Goal: Find specific page/section: Find specific page/section

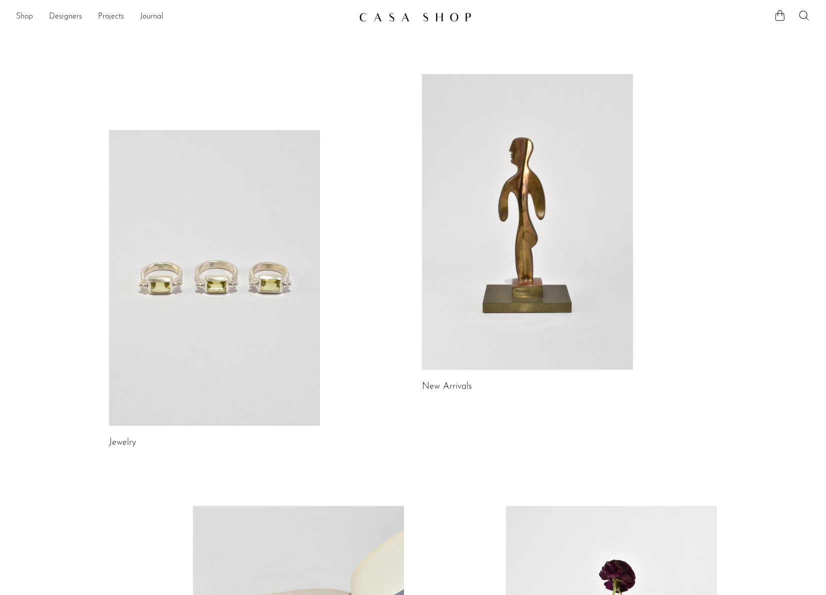
click at [27, 19] on link "Shop" at bounding box center [24, 17] width 17 height 13
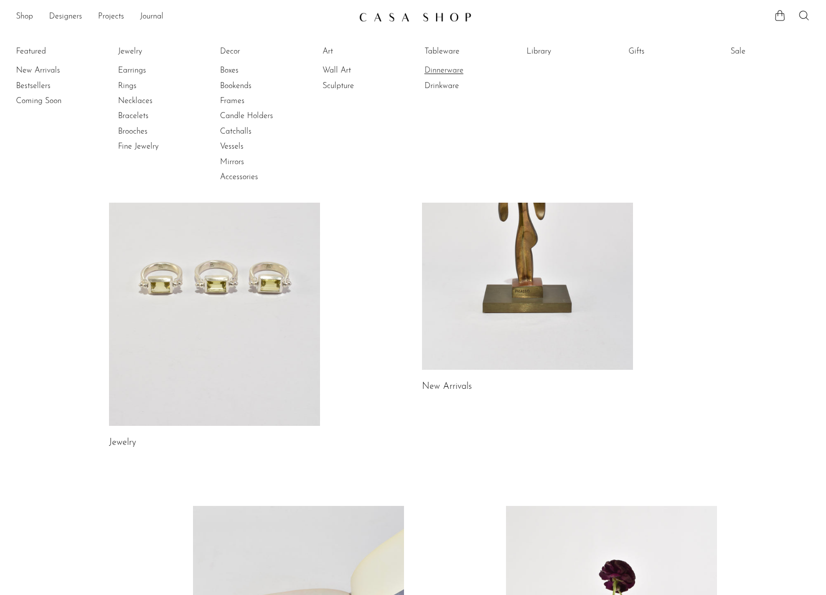
click at [456, 73] on link "Dinnerware" at bounding box center [462, 70] width 75 height 11
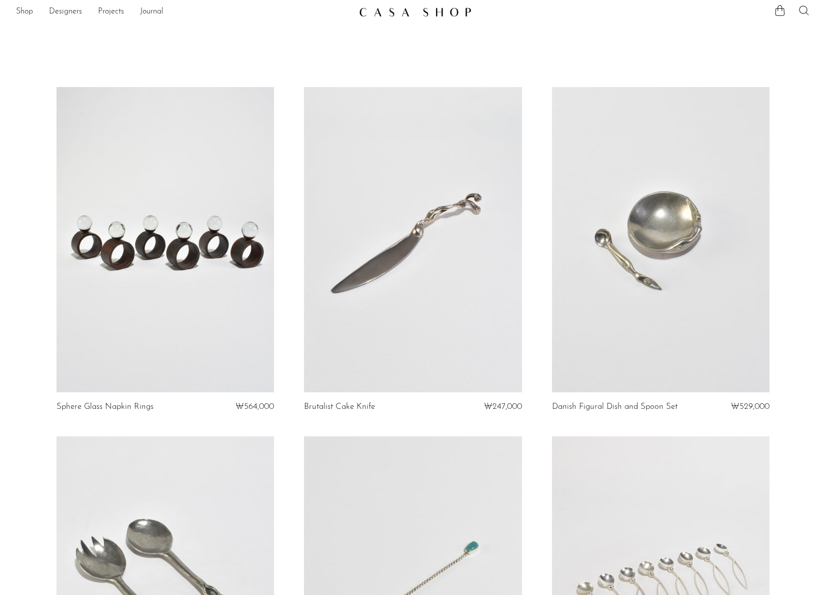
click at [805, 17] on ul at bounding box center [792, 12] width 36 height 15
click at [802, 12] on icon at bounding box center [804, 10] width 12 height 12
type input "trat"
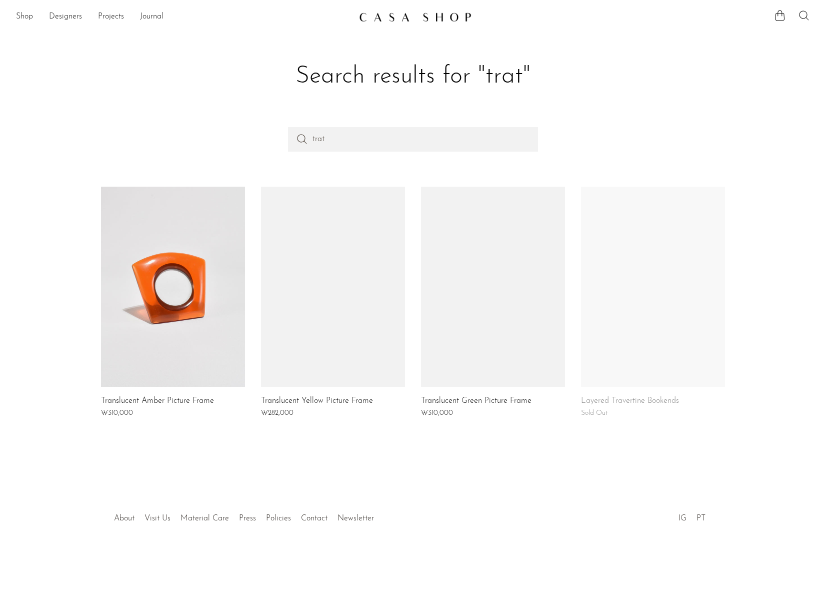
click at [805, 19] on icon at bounding box center [804, 16] width 12 height 12
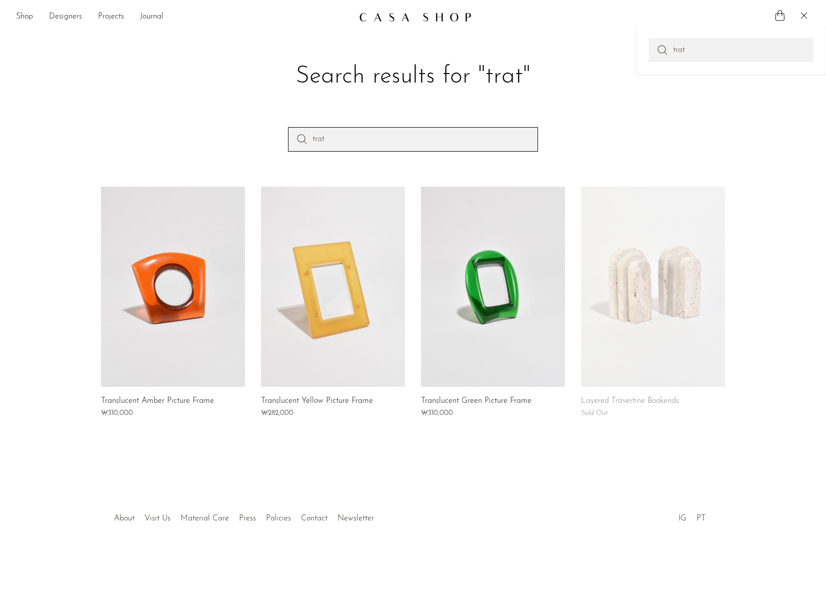
click at [421, 149] on input "trat" at bounding box center [413, 139] width 250 height 24
type input "tray"
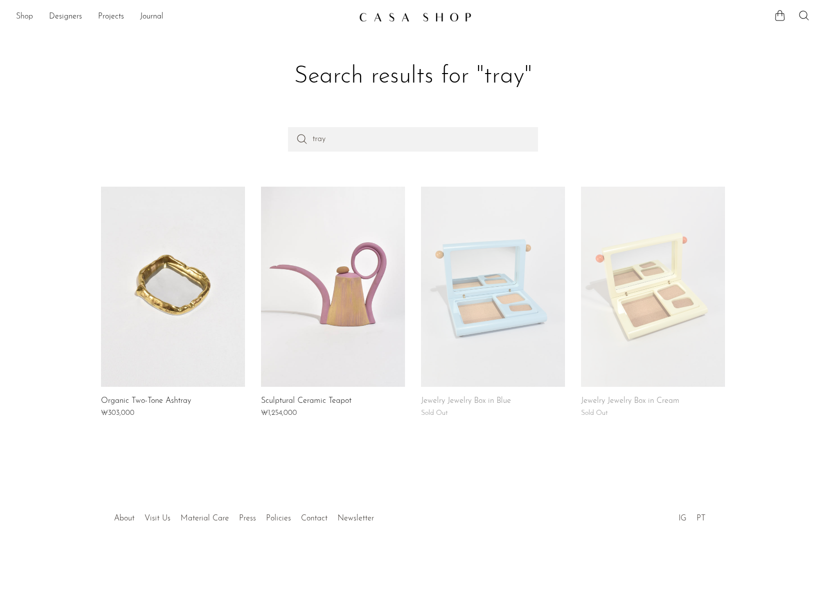
click at [22, 21] on link "Shop" at bounding box center [24, 17] width 17 height 13
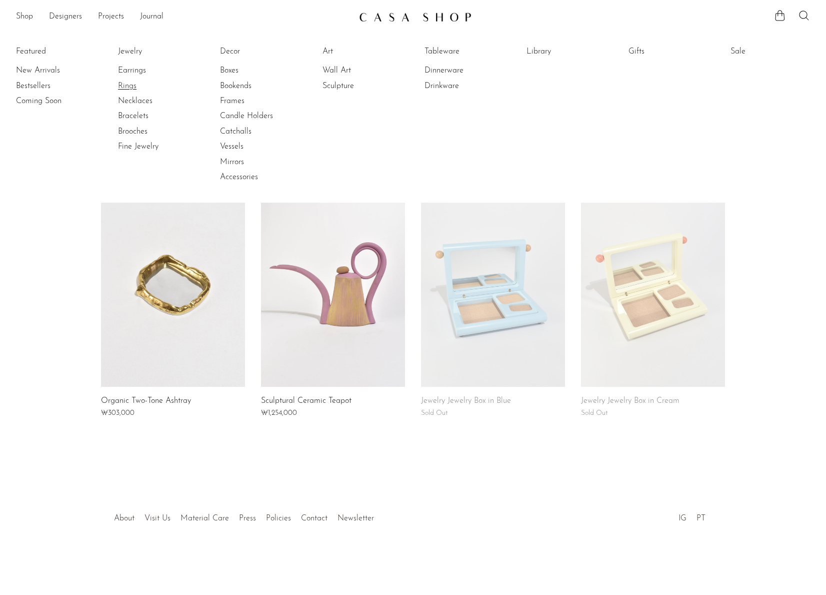
click at [135, 87] on link "Rings" at bounding box center [155, 86] width 75 height 11
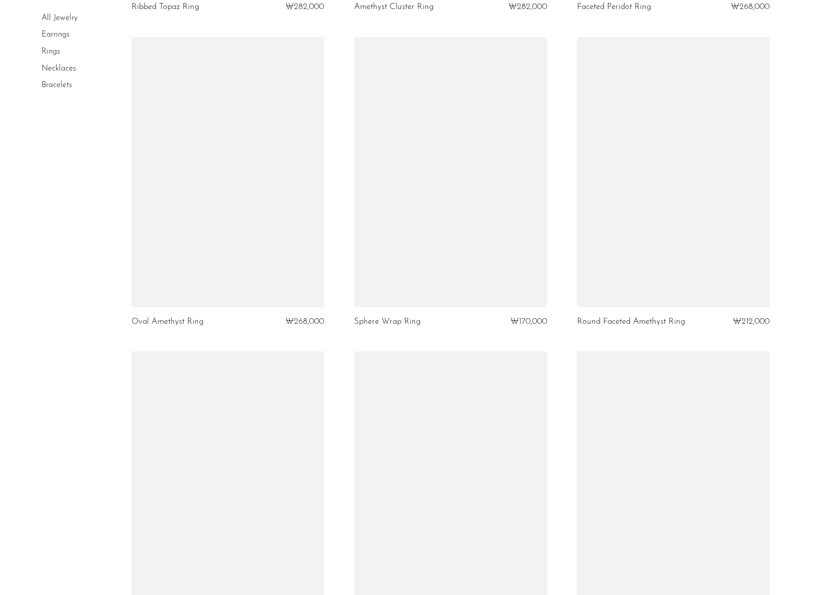
scroll to position [2984, 0]
